Goal: Task Accomplishment & Management: Manage account settings

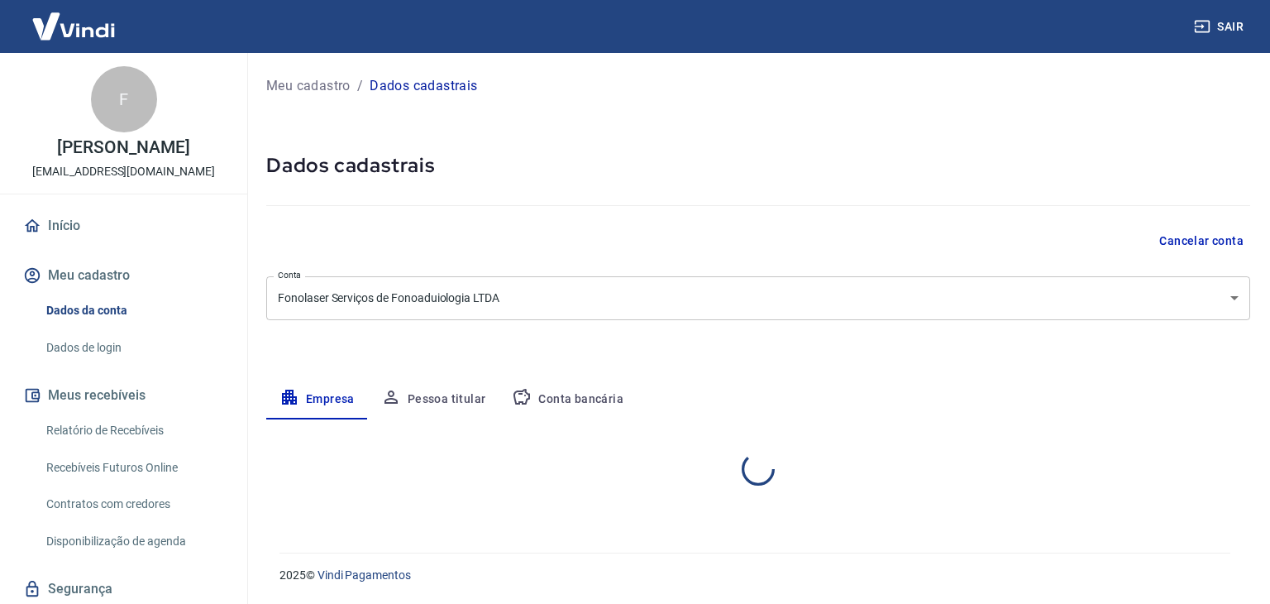
select select "SP"
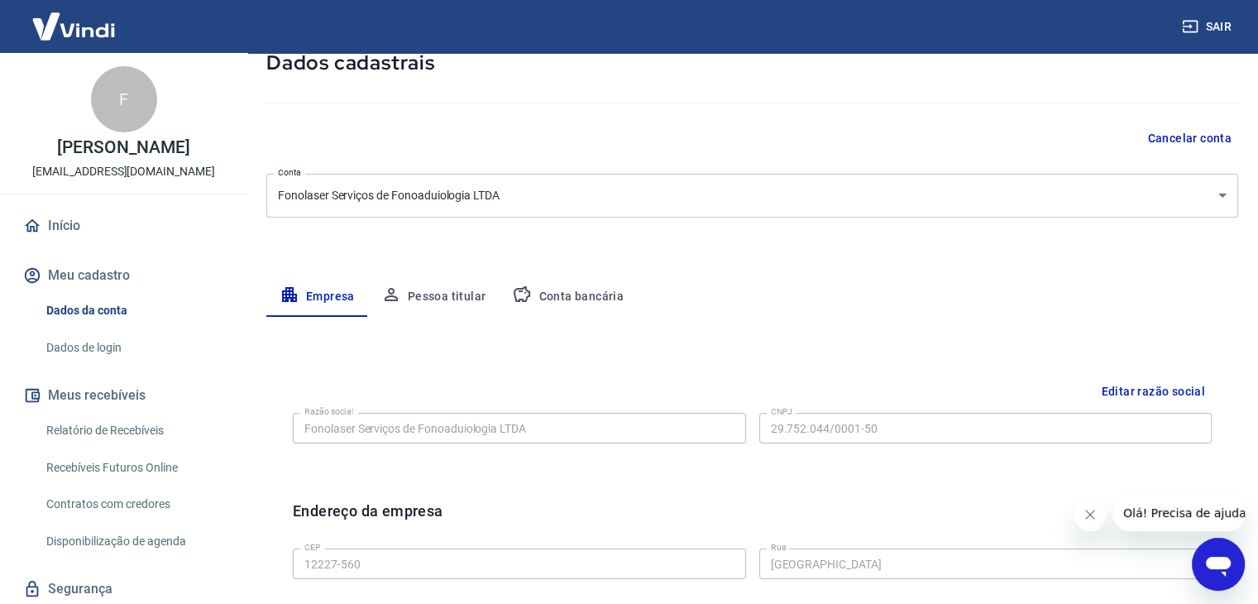
scroll to position [99, 0]
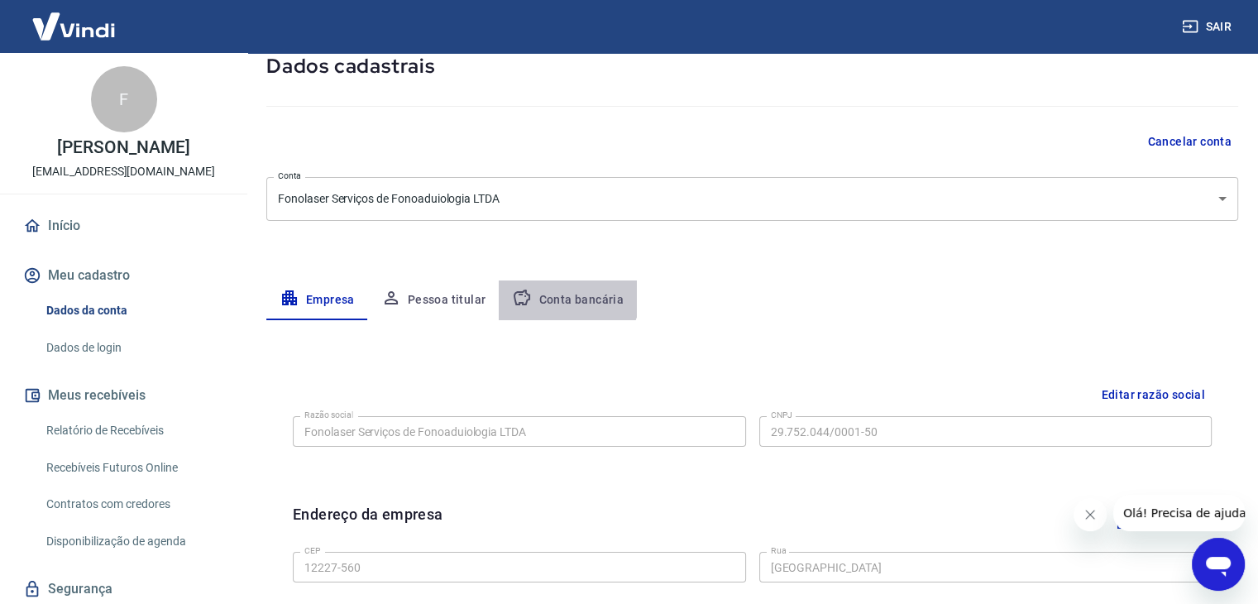
click at [559, 291] on button "Conta bancária" at bounding box center [568, 300] width 138 height 40
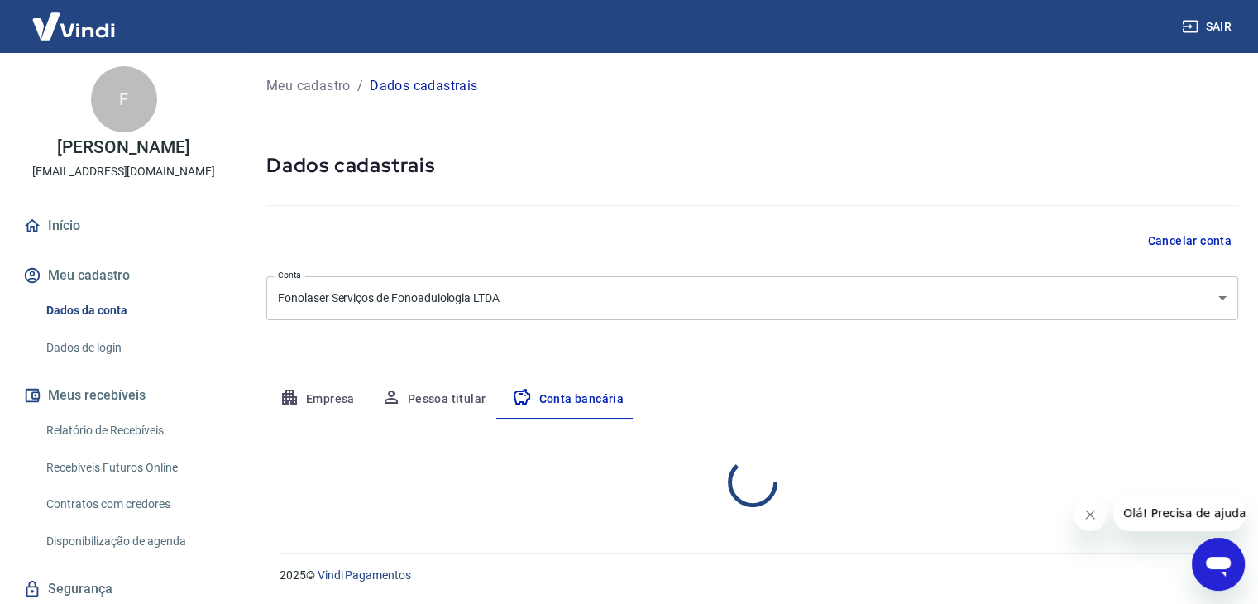
scroll to position [0, 0]
select select "1"
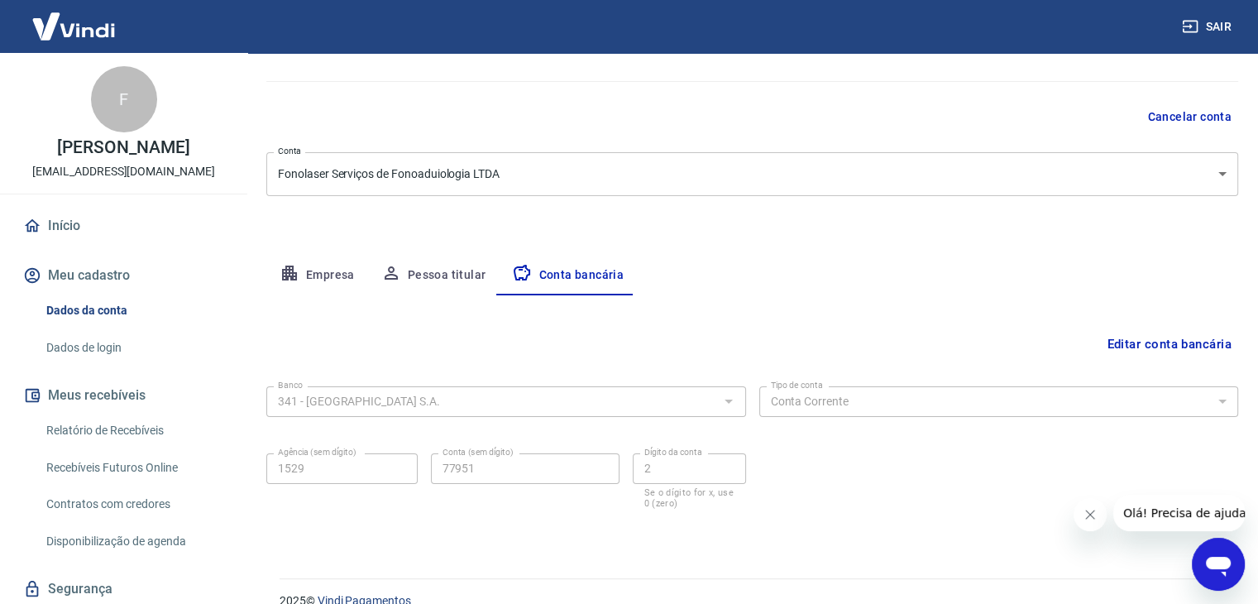
scroll to position [149, 0]
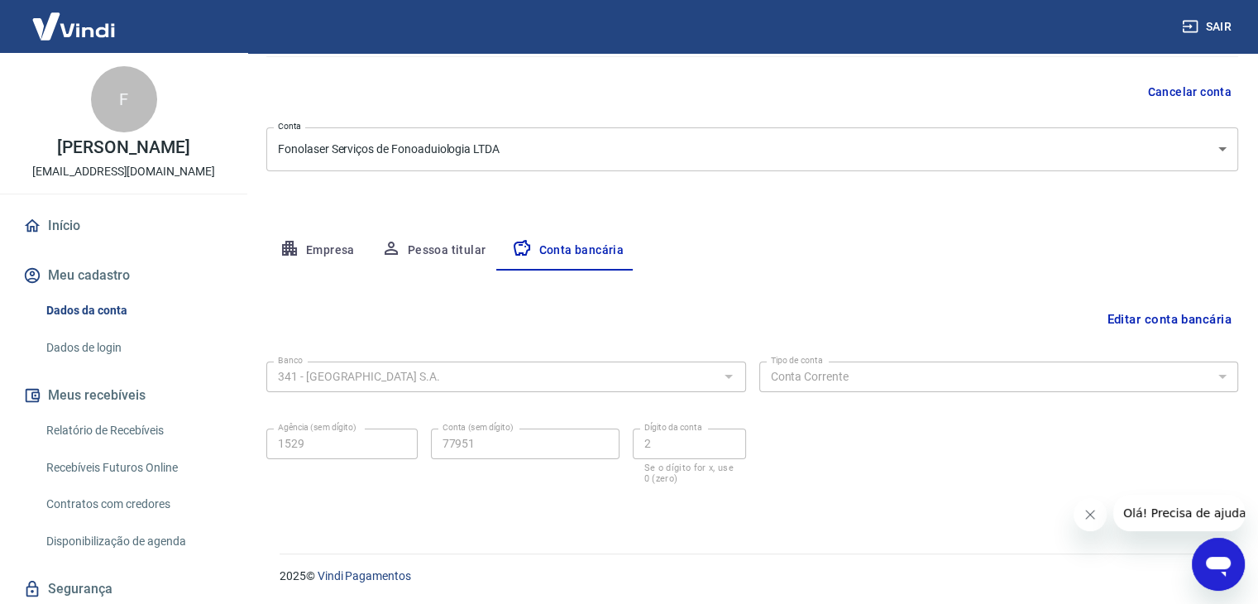
click at [728, 371] on div at bounding box center [728, 376] width 22 height 23
click at [723, 375] on div at bounding box center [728, 376] width 22 height 23
click at [669, 367] on div "341 - [GEOGRAPHIC_DATA] S.A. Banco" at bounding box center [506, 376] width 480 height 31
click at [484, 411] on div "Banco 341 - ITAÚ UNIBANCO S.A. Banco Tipo de conta Conta Corrente Conta Poupanç…" at bounding box center [752, 421] width 972 height 132
click at [1117, 315] on button "Editar conta bancária" at bounding box center [1169, 319] width 138 height 31
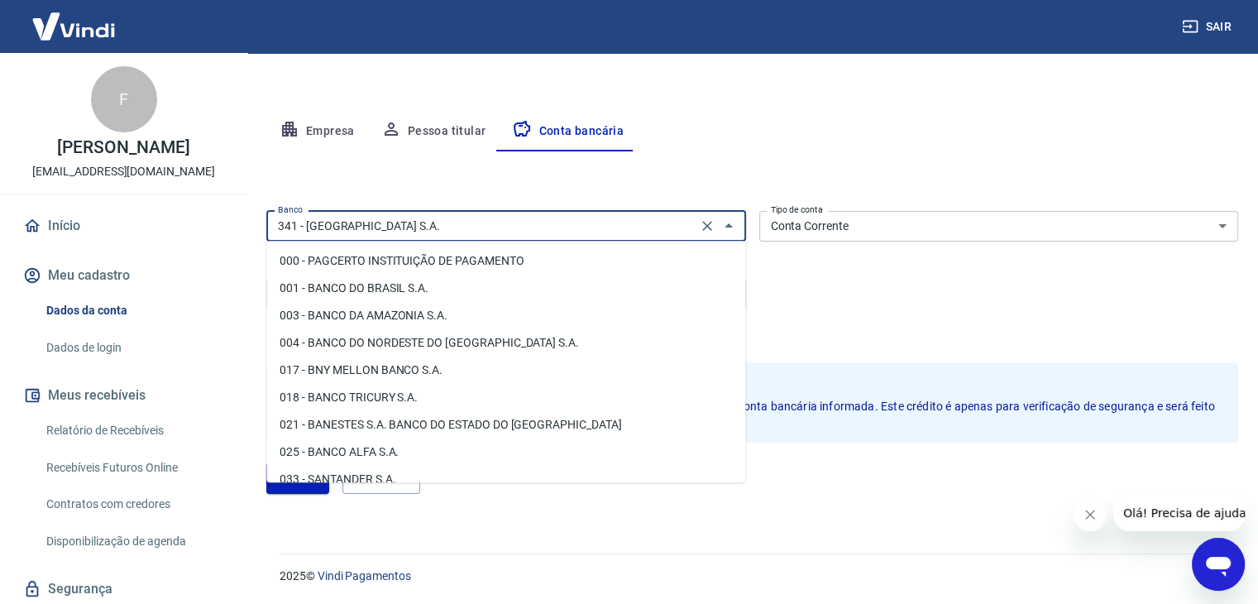
scroll to position [1419, 0]
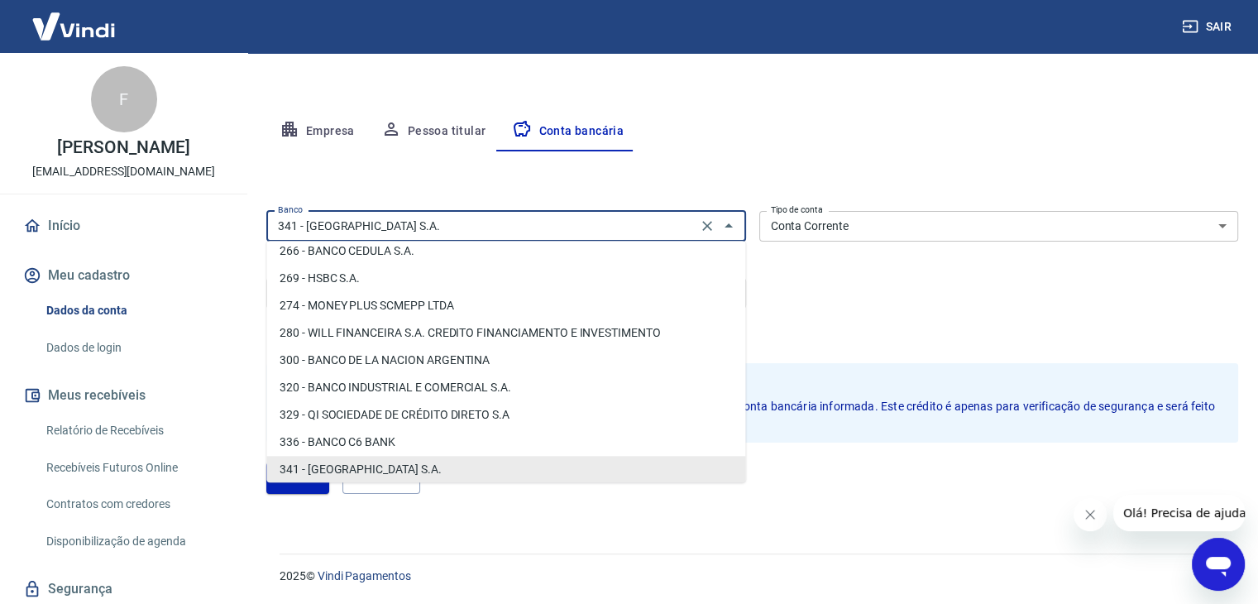
drag, startPoint x: 458, startPoint y: 222, endPoint x: 280, endPoint y: 206, distance: 178.6
click at [280, 211] on div "Banco 341 - ITAÚ UNIBANCO S.A. Banco" at bounding box center [506, 226] width 480 height 31
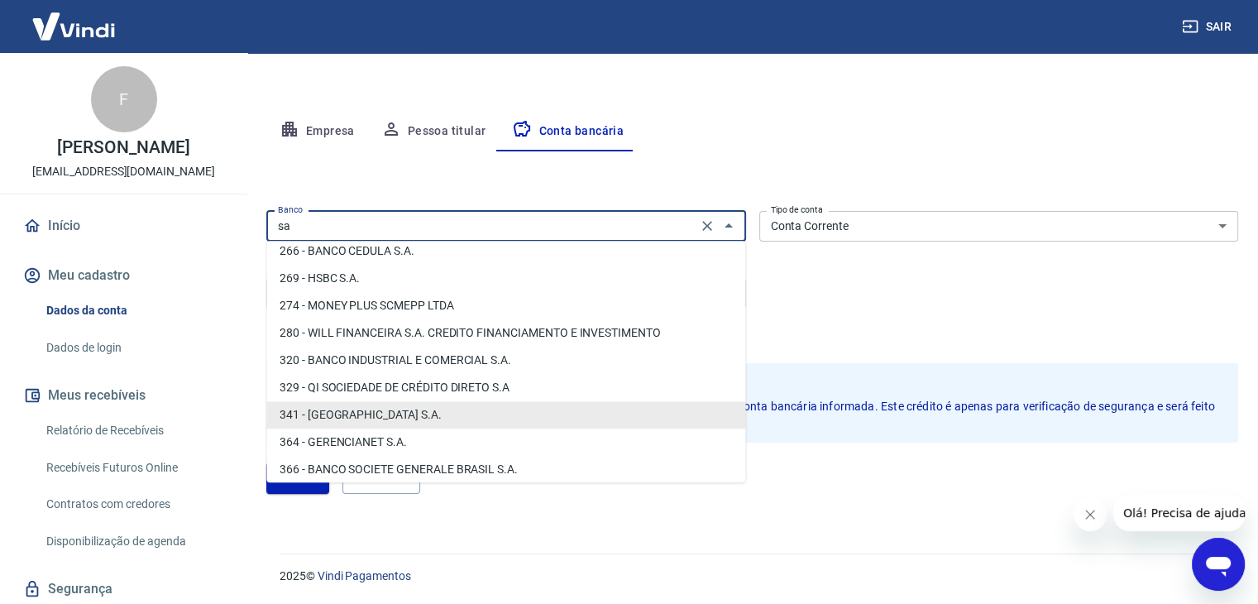
scroll to position [0, 0]
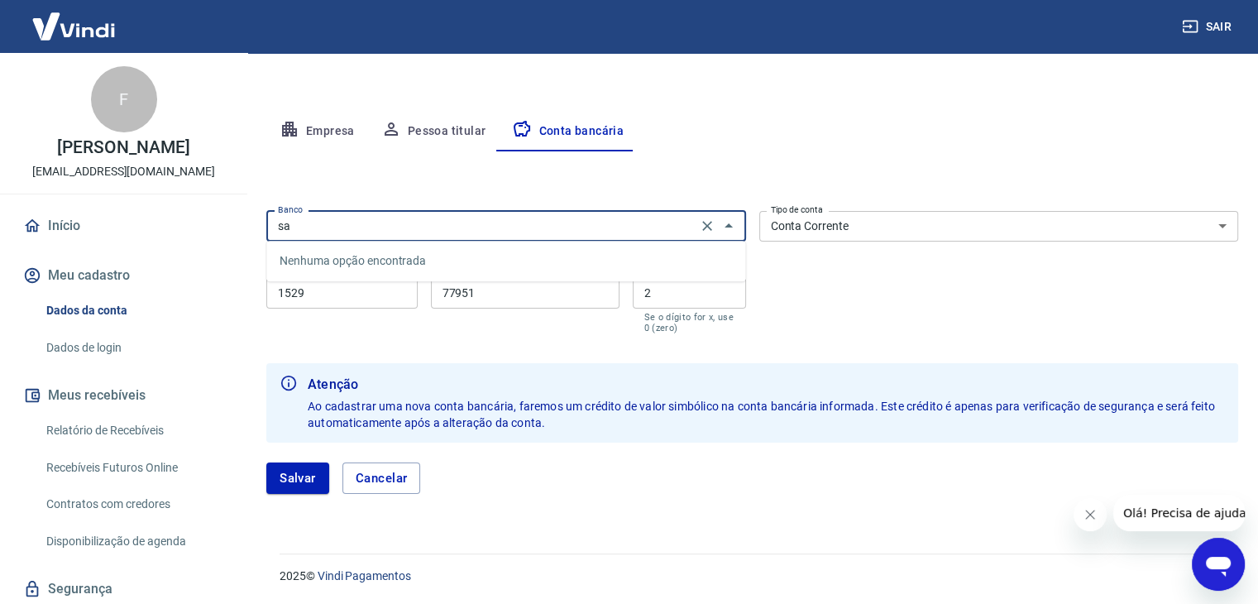
type input "s"
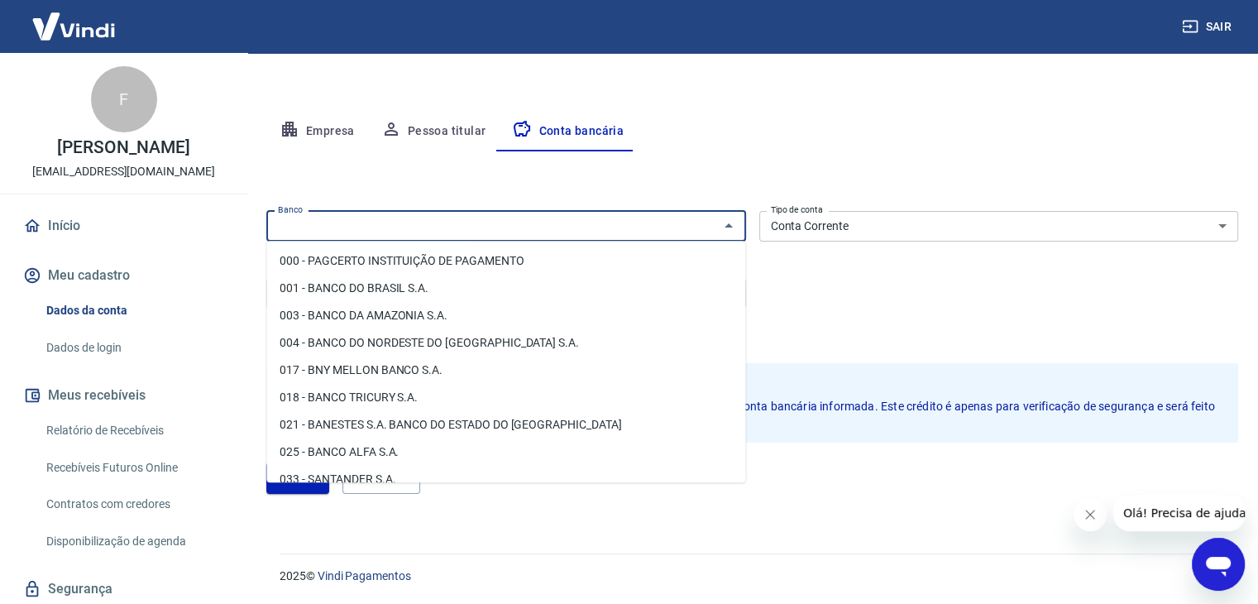
click at [380, 478] on li "033 - SANTANDER S.A." at bounding box center [505, 479] width 479 height 27
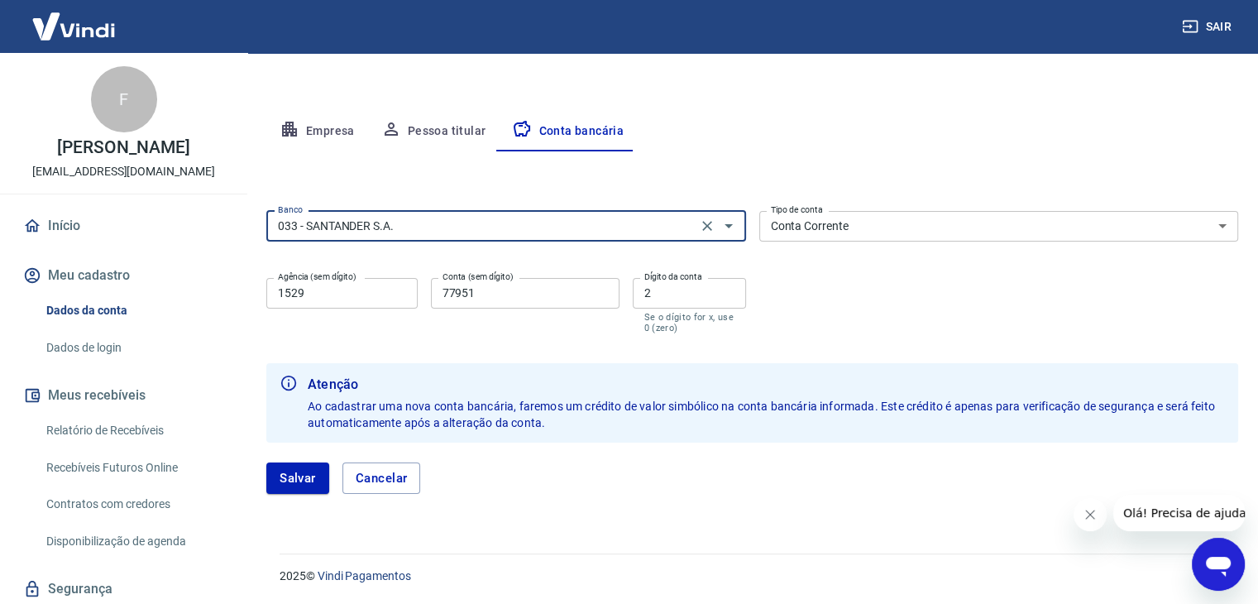
type input "033 - SANTANDER S.A."
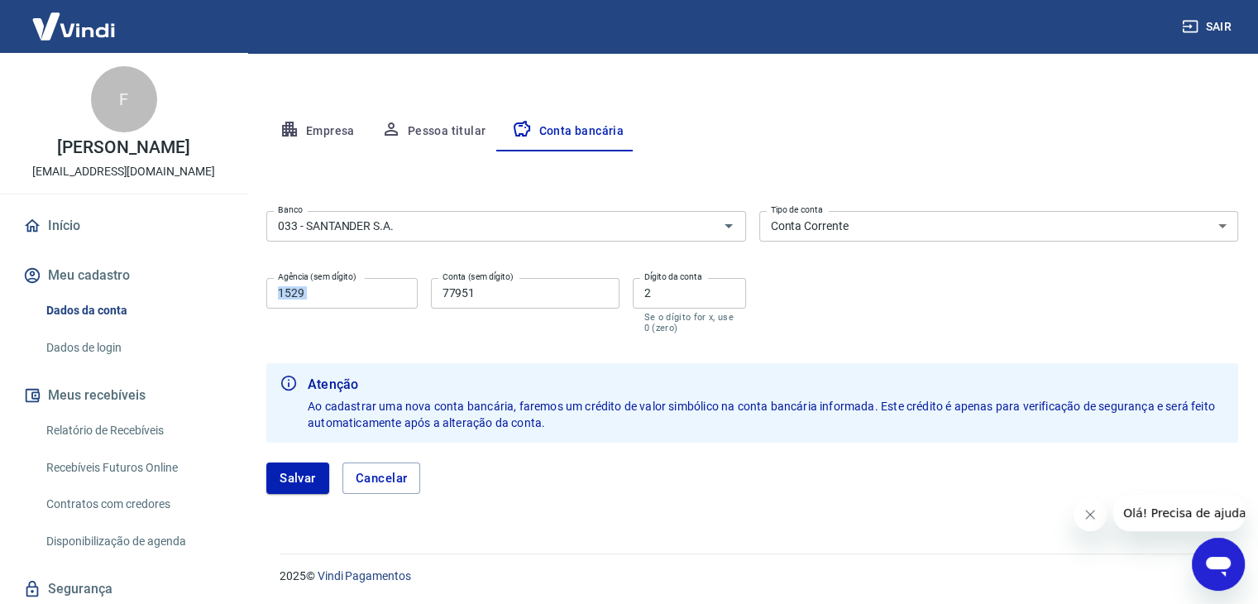
drag, startPoint x: 361, startPoint y: 310, endPoint x: 272, endPoint y: 275, distance: 95.8
click at [272, 275] on div "Agência (sem dígito) 1529 Agência (sem dígito) Conta (sem dígito) 77951 Conta (…" at bounding box center [506, 303] width 480 height 65
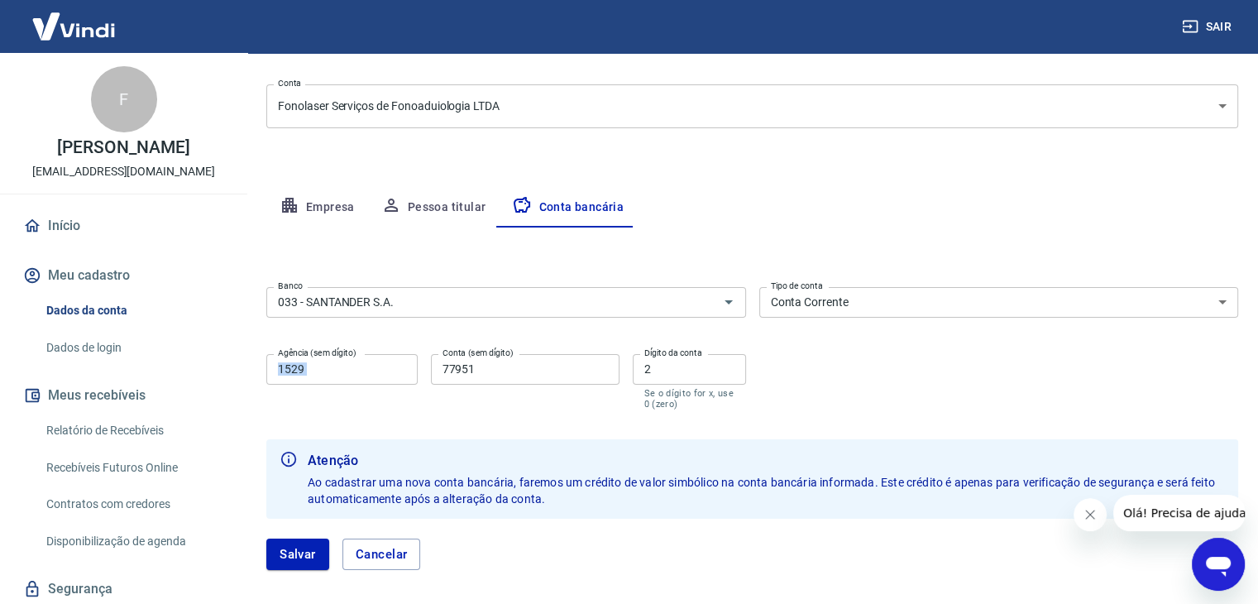
scroll to position [220, 0]
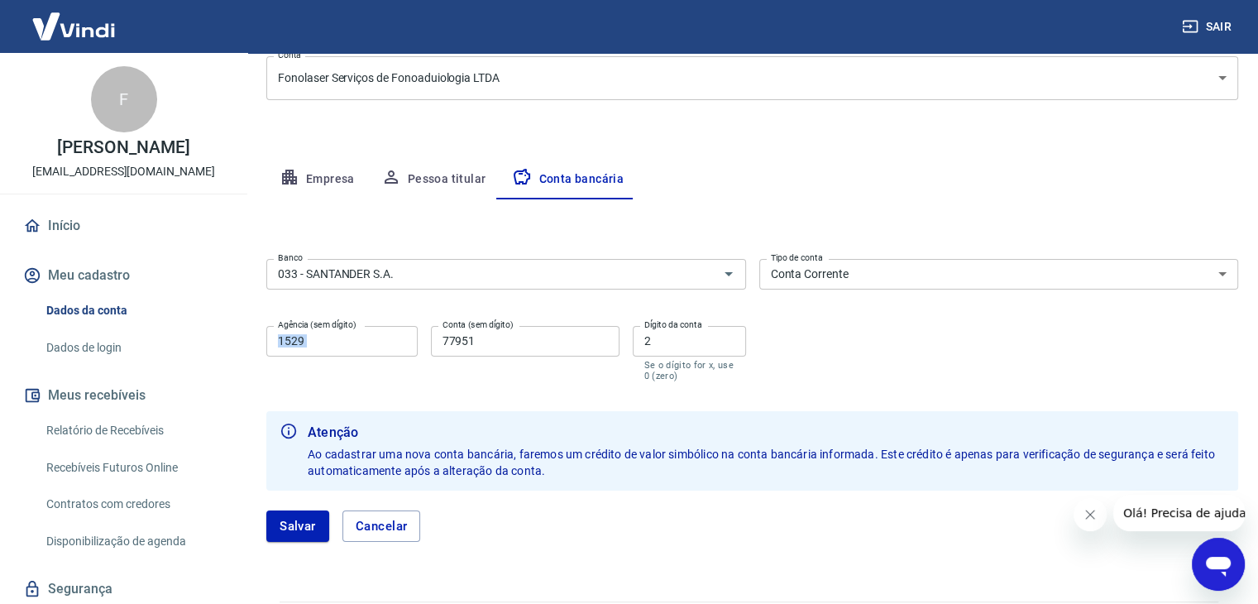
click at [371, 353] on input "1529" at bounding box center [341, 341] width 151 height 31
click at [357, 342] on input "1529" at bounding box center [341, 341] width 151 height 31
type input "1"
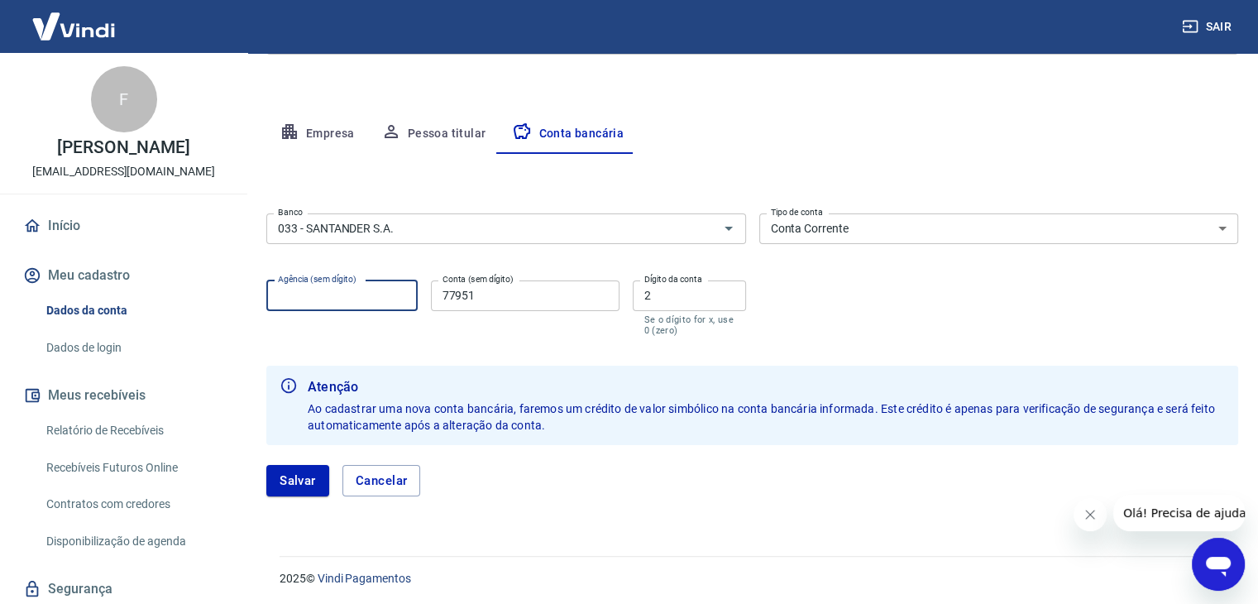
scroll to position [268, 0]
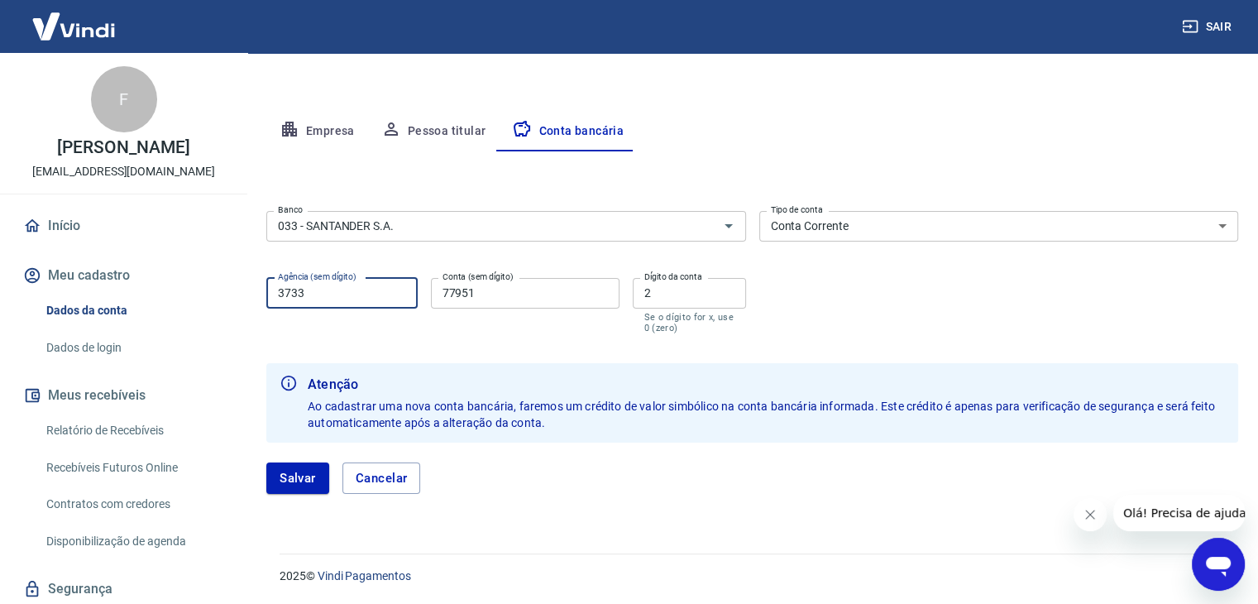
type input "3733"
drag, startPoint x: 499, startPoint y: 288, endPoint x: 414, endPoint y: 287, distance: 85.2
click at [414, 287] on div "Agência (sem dígito) 3733 Agência (sem dígito) Conta (sem dígito) 77951 Conta (…" at bounding box center [506, 303] width 480 height 65
type input "130088433"
click at [669, 292] on input "2" at bounding box center [689, 293] width 113 height 31
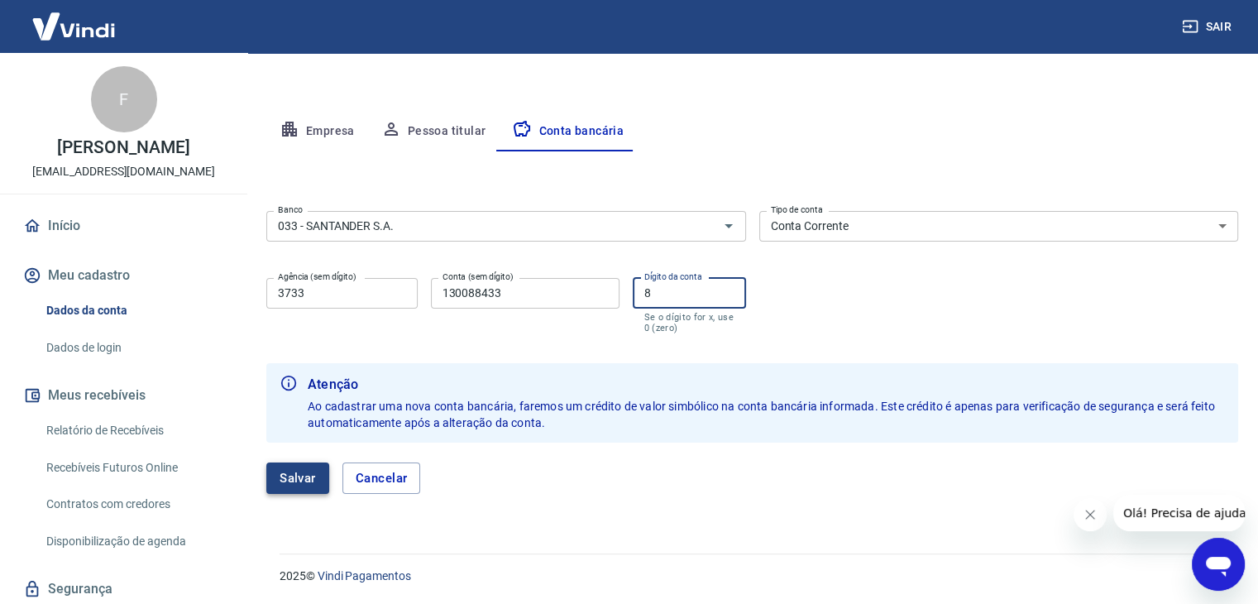
type input "8"
click at [297, 477] on button "Salvar" at bounding box center [297, 477] width 63 height 31
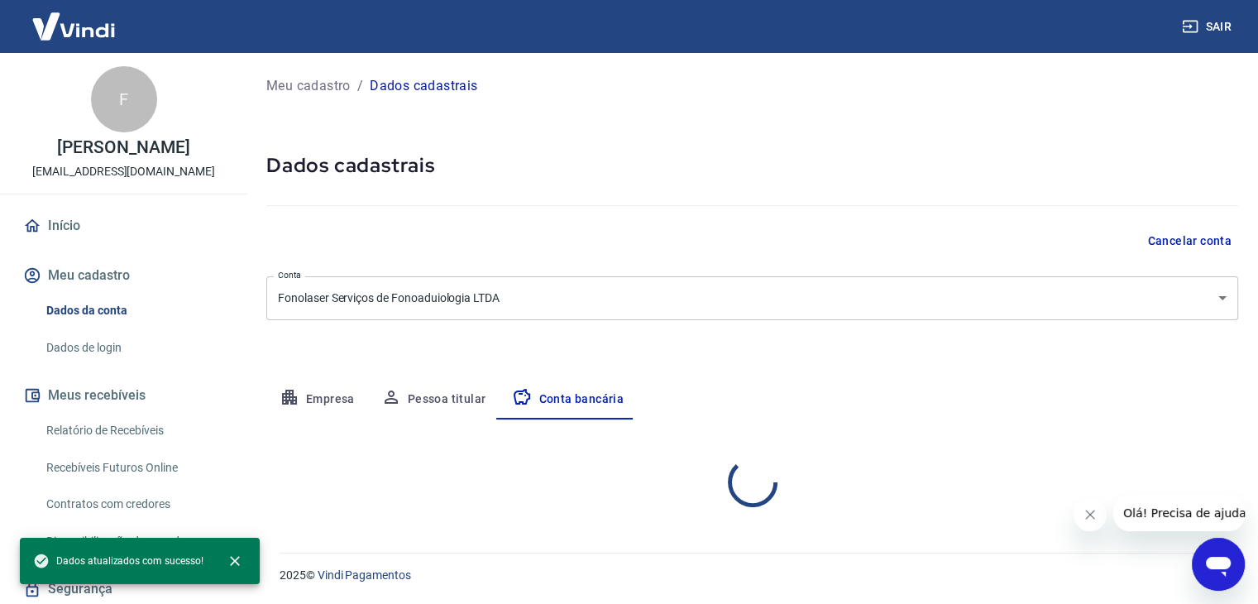
scroll to position [0, 0]
select select "1"
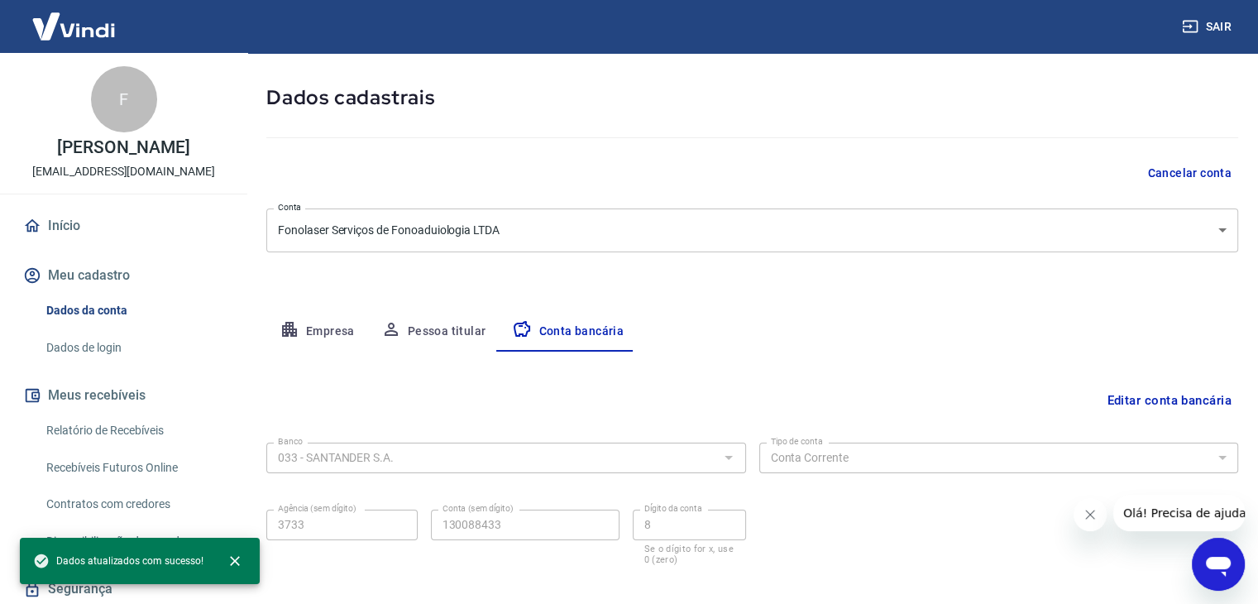
scroll to position [149, 0]
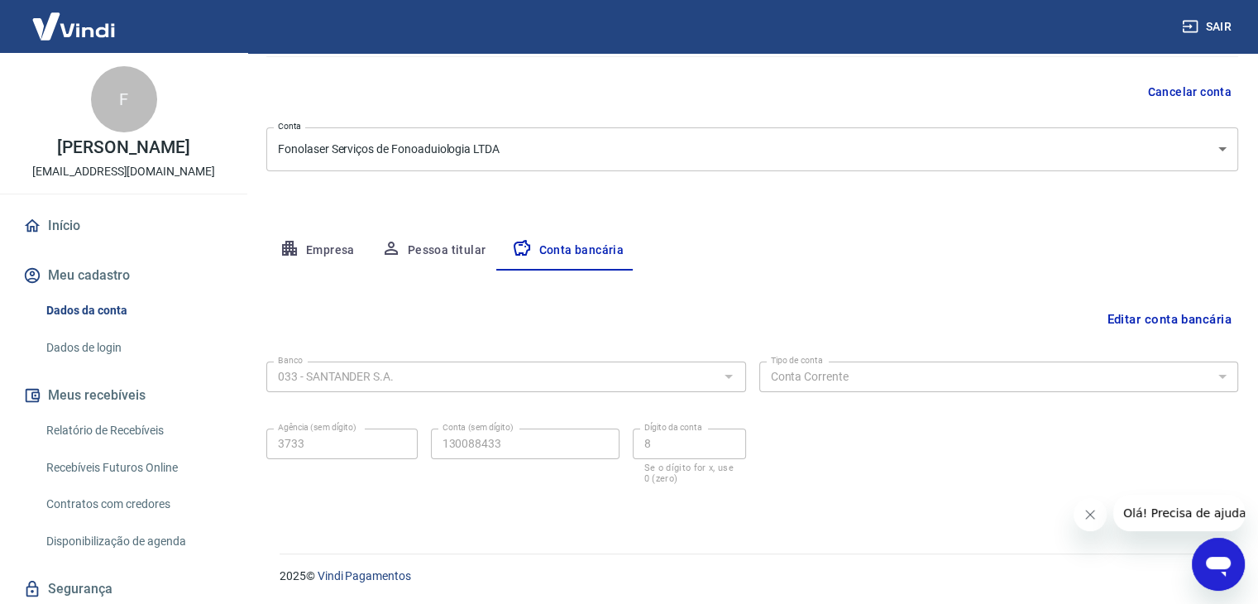
click at [85, 24] on img at bounding box center [74, 26] width 108 height 50
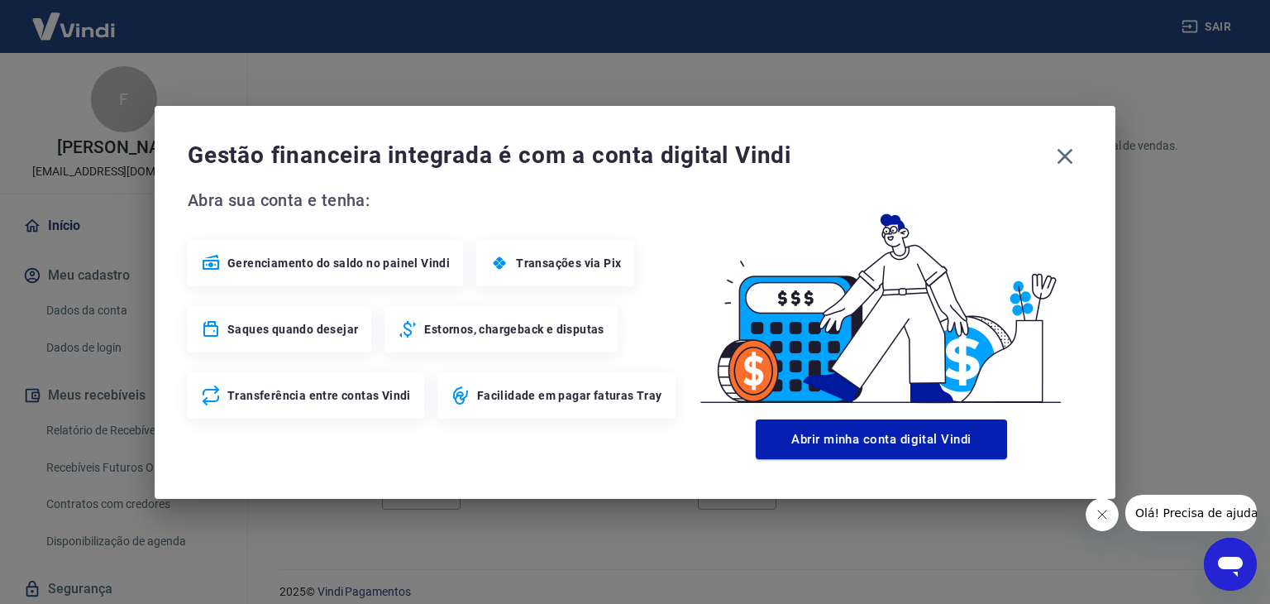
scroll to position [873, 0]
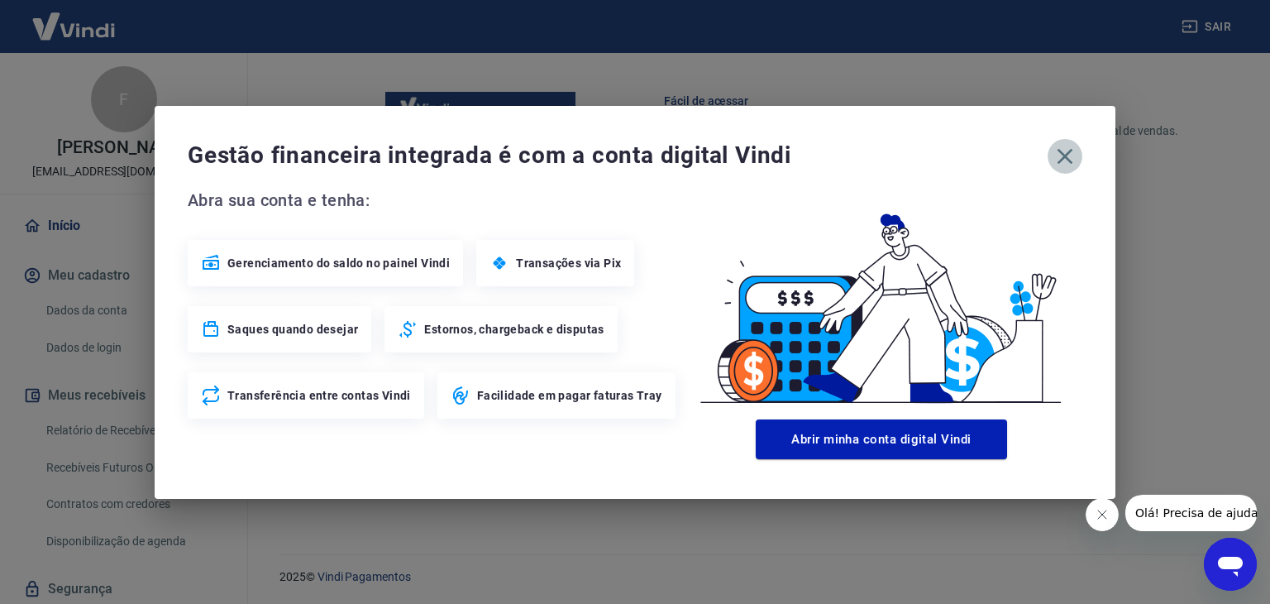
click at [1062, 152] on icon "button" at bounding box center [1066, 156] width 16 height 16
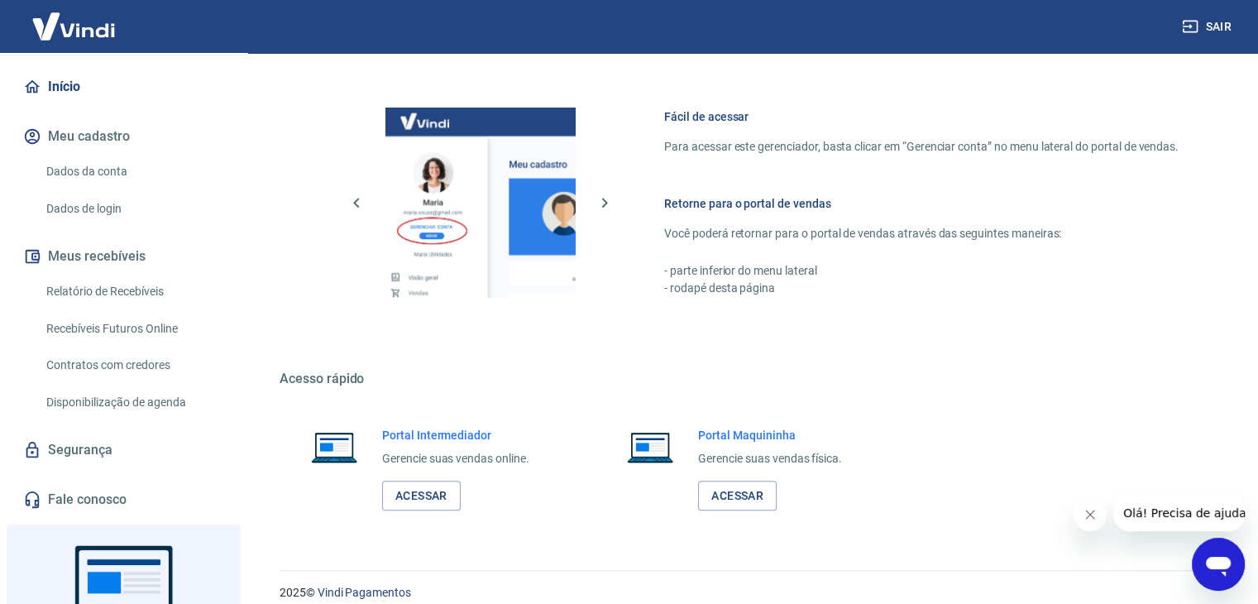
scroll to position [253, 0]
